Goal: Check status: Check status

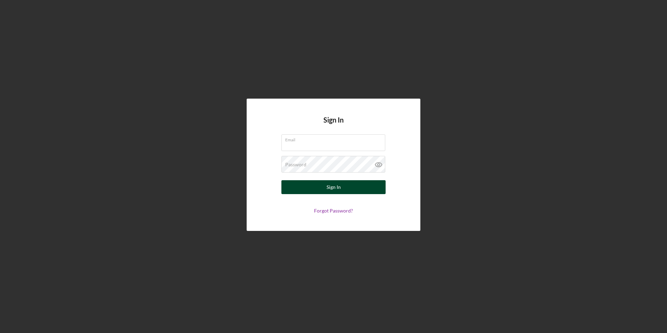
type input "[PERSON_NAME][EMAIL_ADDRESS][PERSON_NAME][DOMAIN_NAME]"
click at [331, 190] on div "Sign In" at bounding box center [333, 187] width 14 height 14
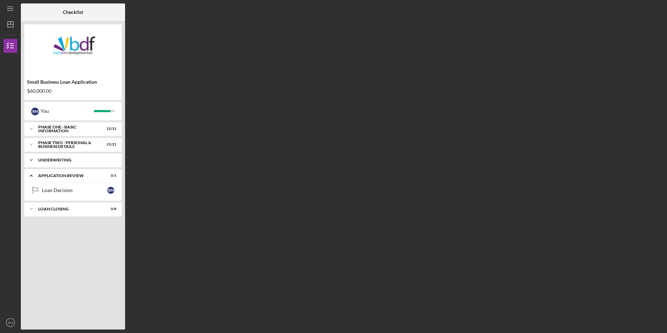
click at [60, 160] on div "Underwriting" at bounding box center [75, 160] width 75 height 4
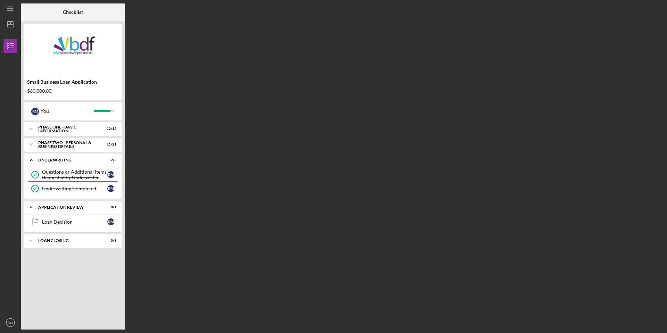
click at [63, 172] on div "Questions or Additional Items Requested by Underwriter" at bounding box center [74, 174] width 65 height 11
